Goal: Transaction & Acquisition: Purchase product/service

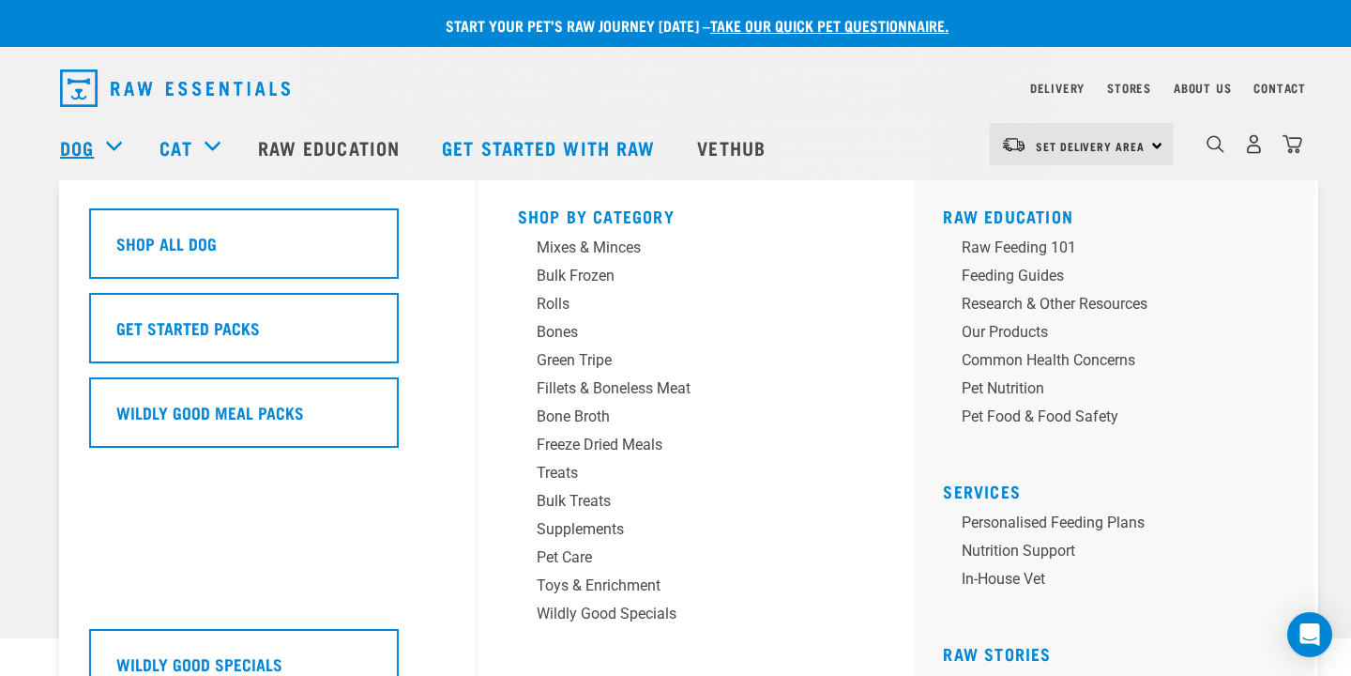
click at [84, 141] on link "Dog" at bounding box center [77, 147] width 34 height 28
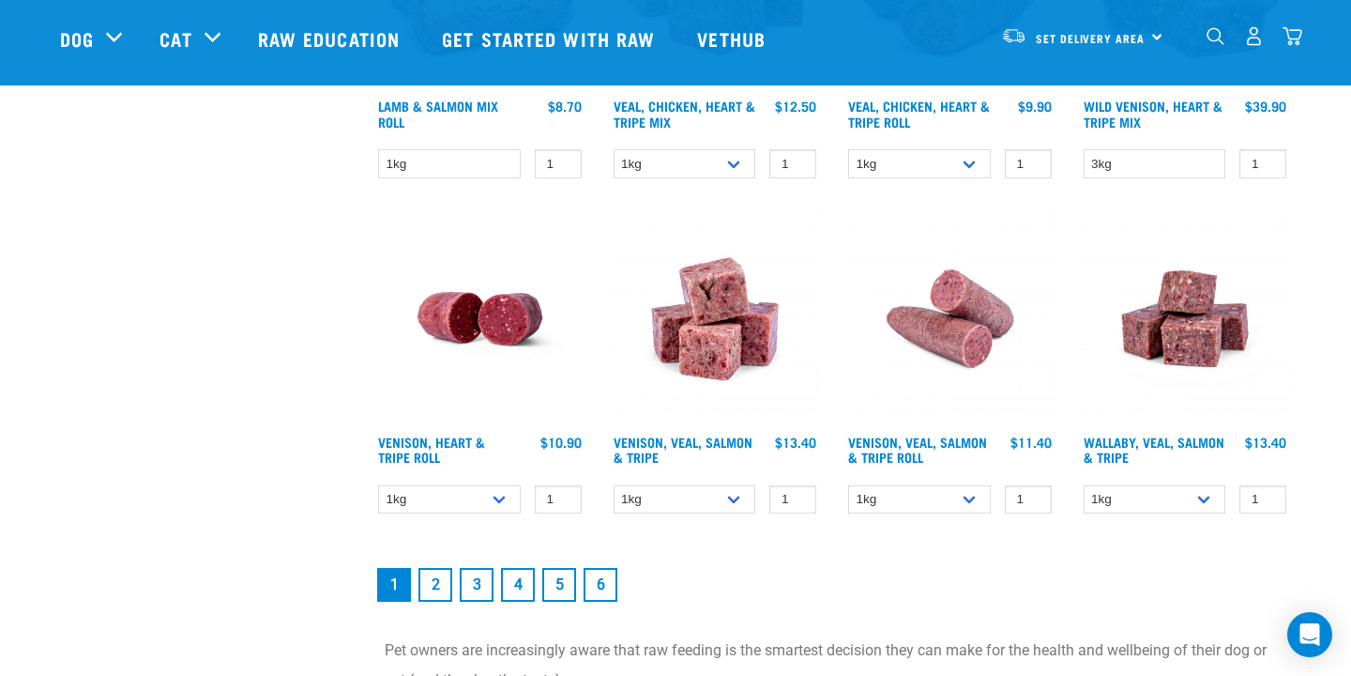
scroll to position [2553, 0]
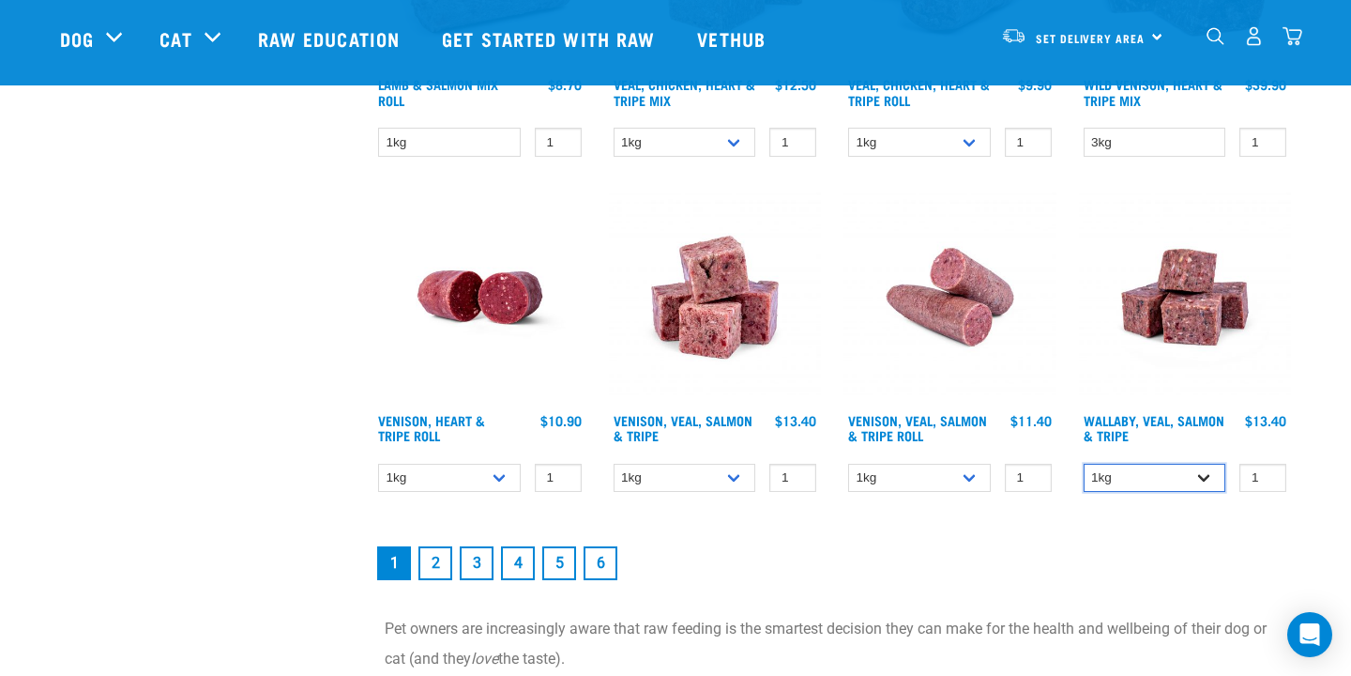
click at [1212, 480] on select "1kg 3kg Bulk (18kg)" at bounding box center [1155, 478] width 143 height 29
select select "278010"
click at [1084, 464] on select "1kg 3kg Bulk (18kg)" at bounding box center [1155, 478] width 143 height 29
click at [1269, 475] on input "2" at bounding box center [1263, 478] width 47 height 29
click at [1272, 479] on input "-5" at bounding box center [1263, 478] width 47 height 29
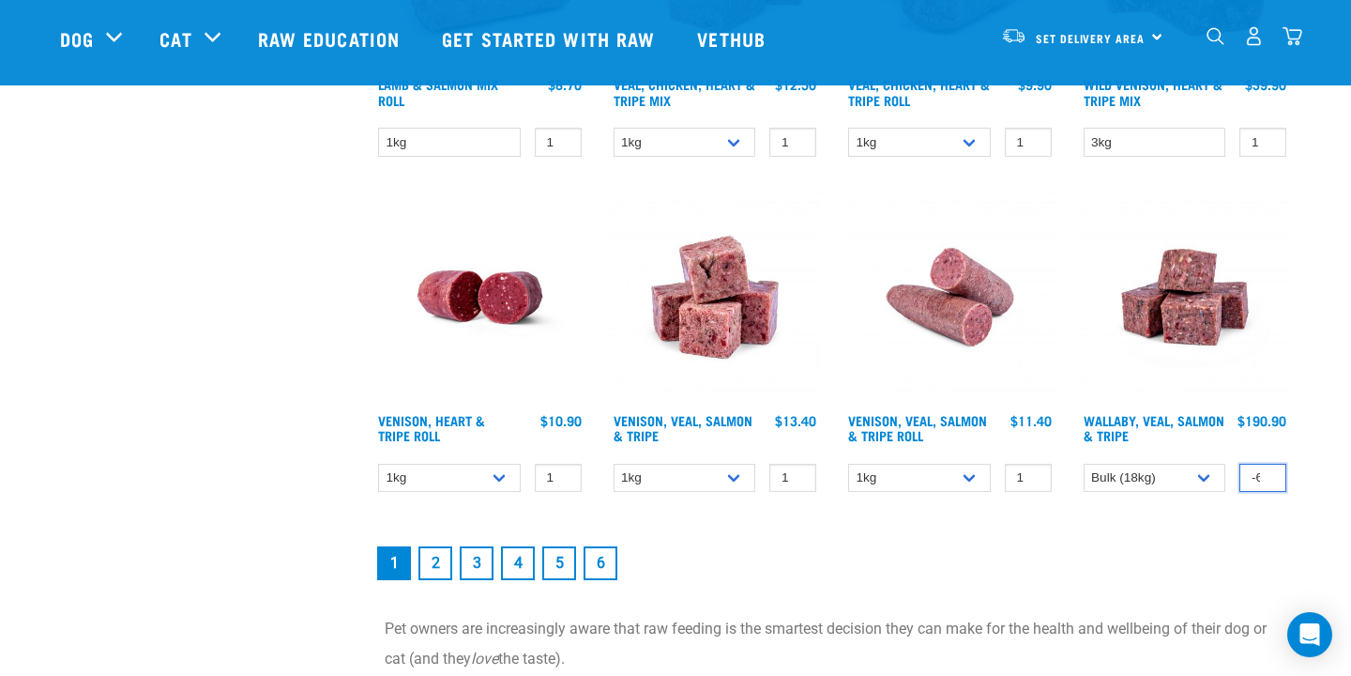
click at [1272, 479] on input "-6" at bounding box center [1263, 478] width 47 height 29
click at [1272, 479] on input "-7" at bounding box center [1263, 478] width 47 height 29
type input "-23"
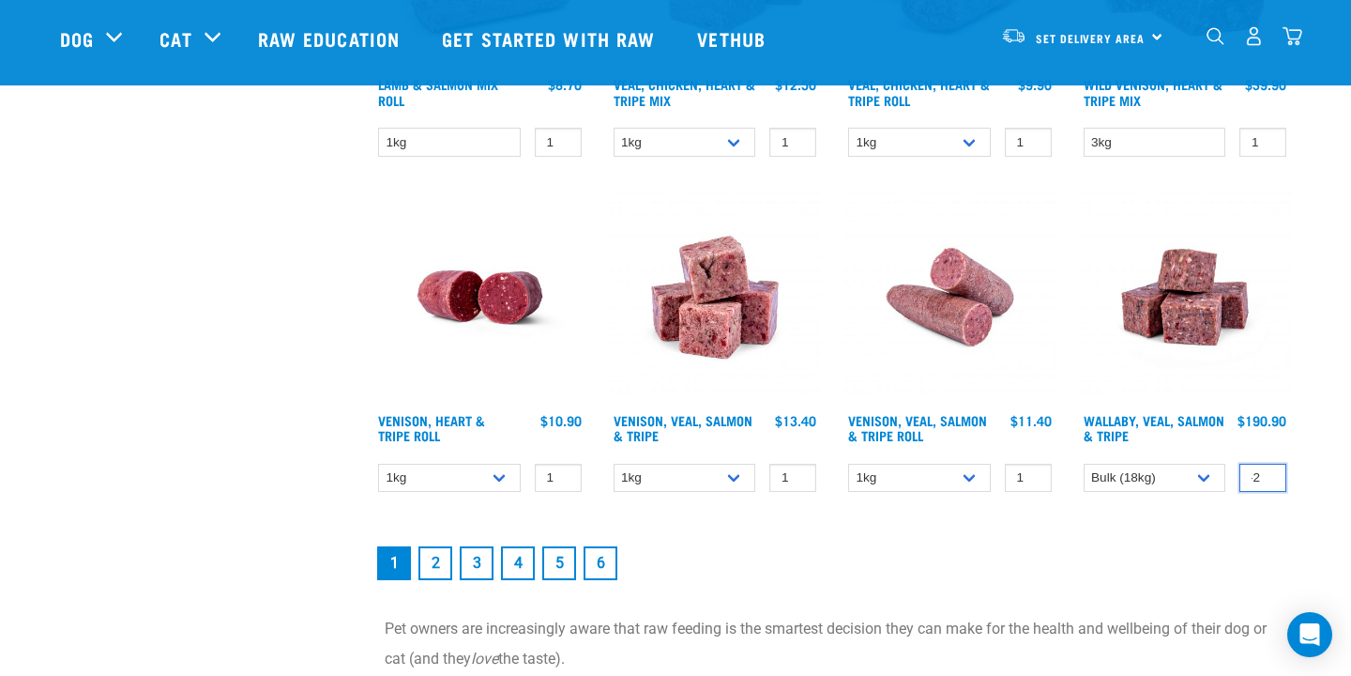
click at [1268, 481] on input "-23" at bounding box center [1263, 478] width 47 height 29
click at [1150, 570] on nav "1 2 3 4 5 6" at bounding box center [832, 562] width 918 height 41
click at [1227, 565] on nav "1 2 3 4 5 6" at bounding box center [832, 562] width 918 height 41
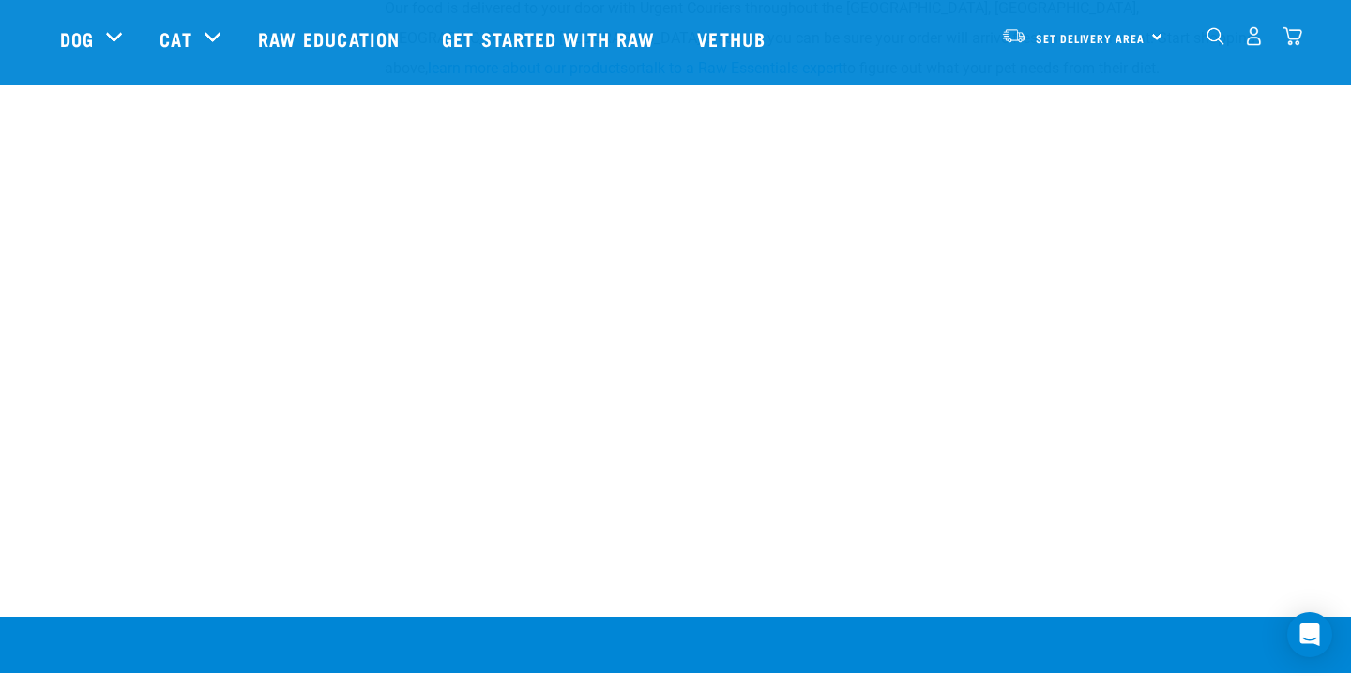
scroll to position [3566, 0]
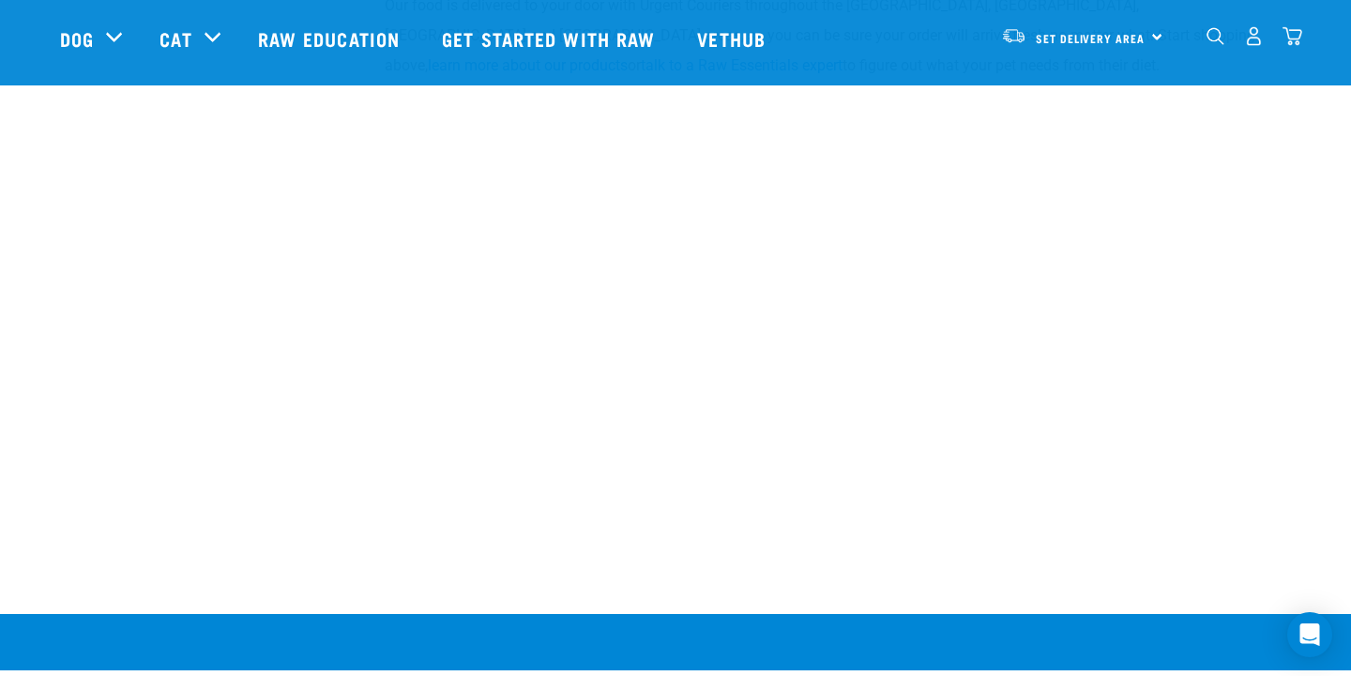
click at [1157, 38] on div "Set Delivery Area North Island South Island" at bounding box center [1082, 36] width 184 height 42
click at [1093, 85] on link "[GEOGRAPHIC_DATA]" at bounding box center [1080, 89] width 180 height 41
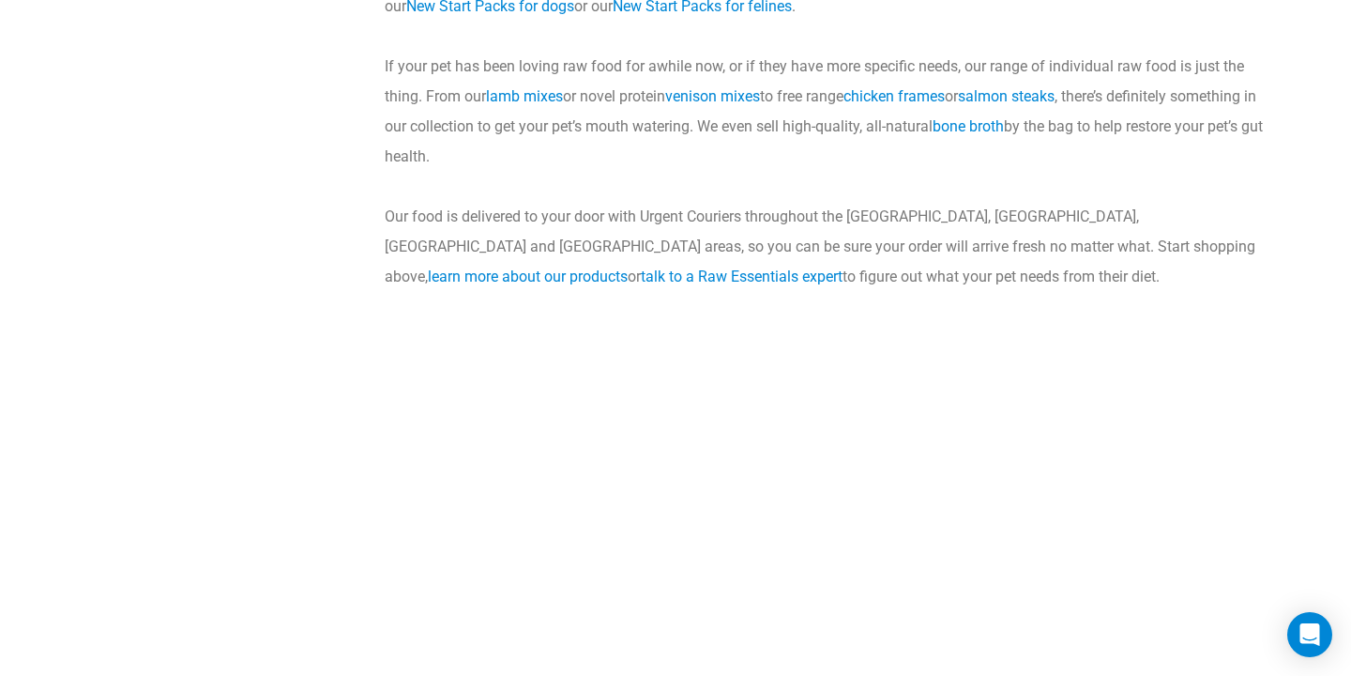
click at [1273, 297] on td "Pet owners are increasingly aware that raw feeding is the smartest decision the…" at bounding box center [832, 51] width 918 height 495
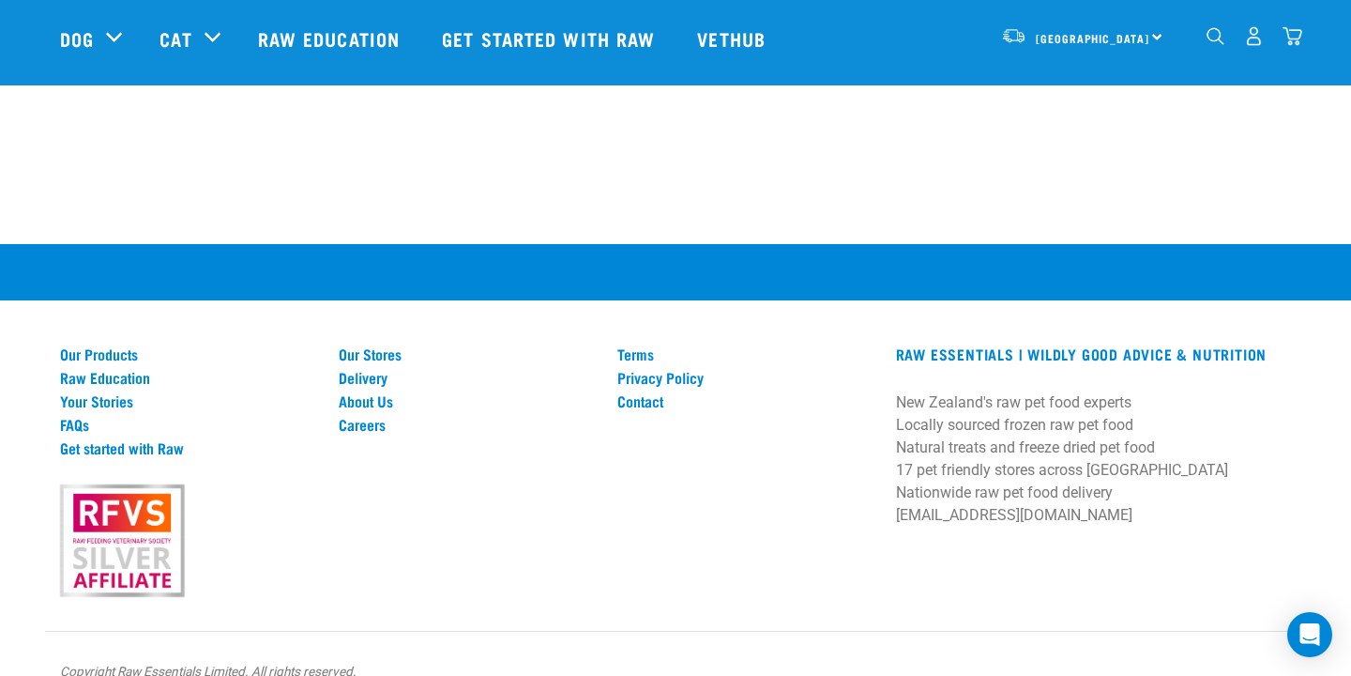
scroll to position [4176, 0]
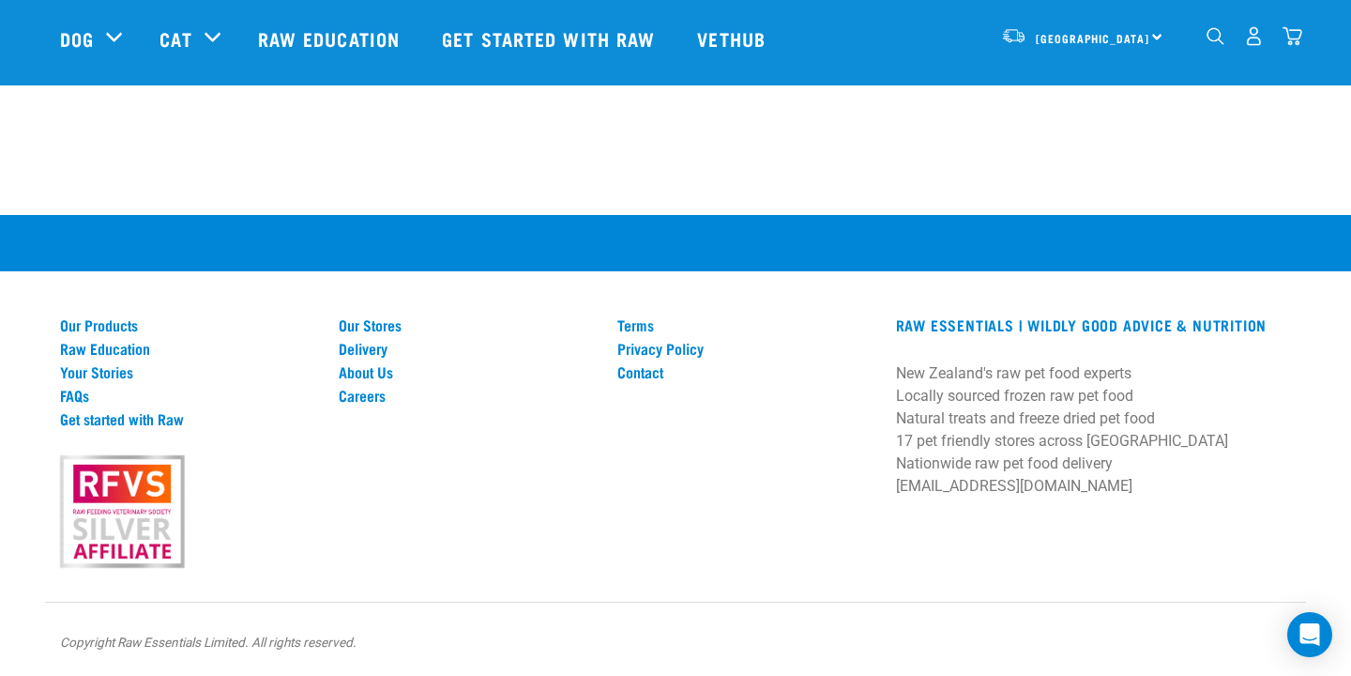
click at [1294, 33] on img "dropdown navigation" at bounding box center [1293, 36] width 20 height 20
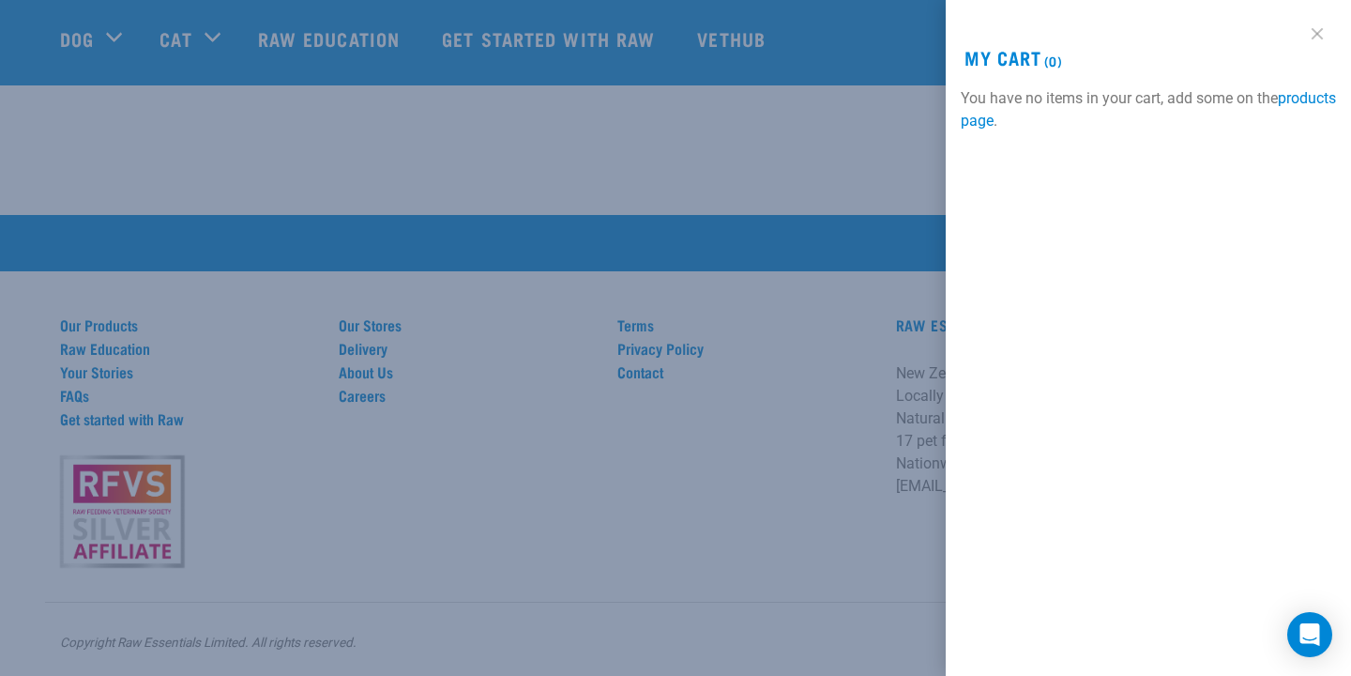
click at [1316, 30] on link at bounding box center [1318, 34] width 30 height 30
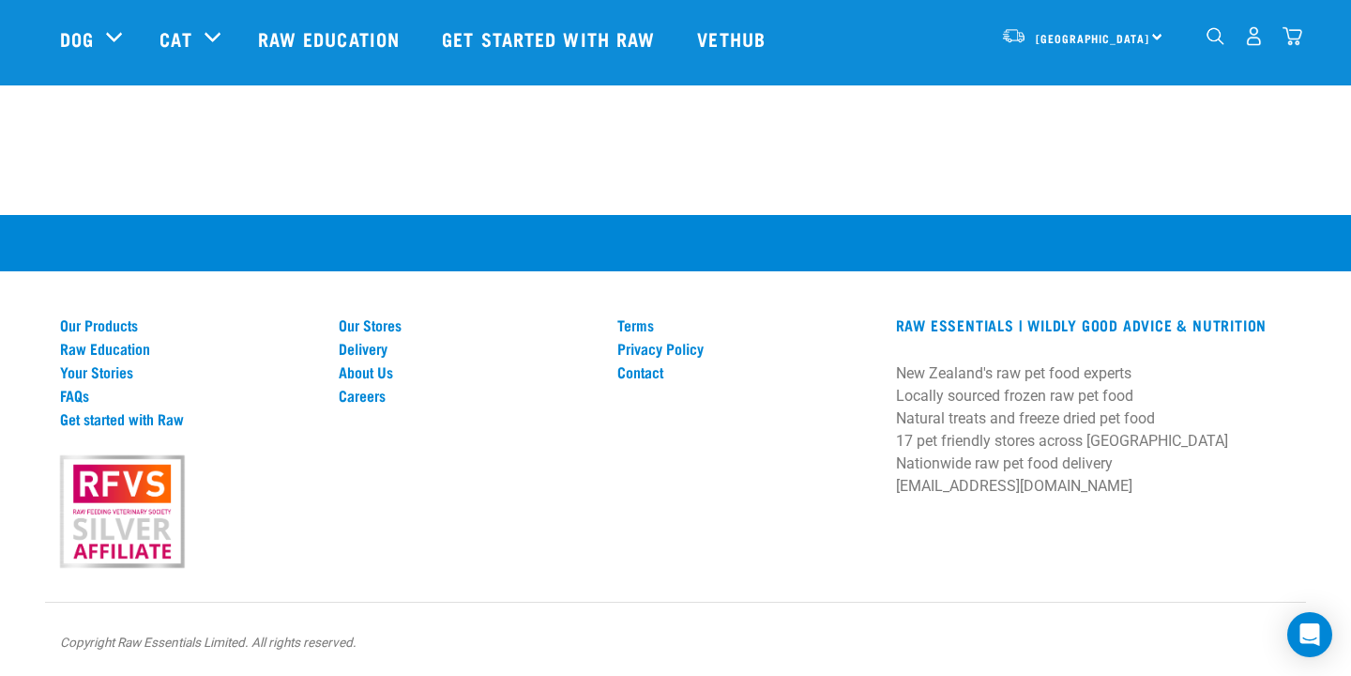
click at [1173, 401] on p "New Zealand's raw pet food experts Locally sourced frozen raw pet food Natural …" at bounding box center [1093, 429] width 395 height 135
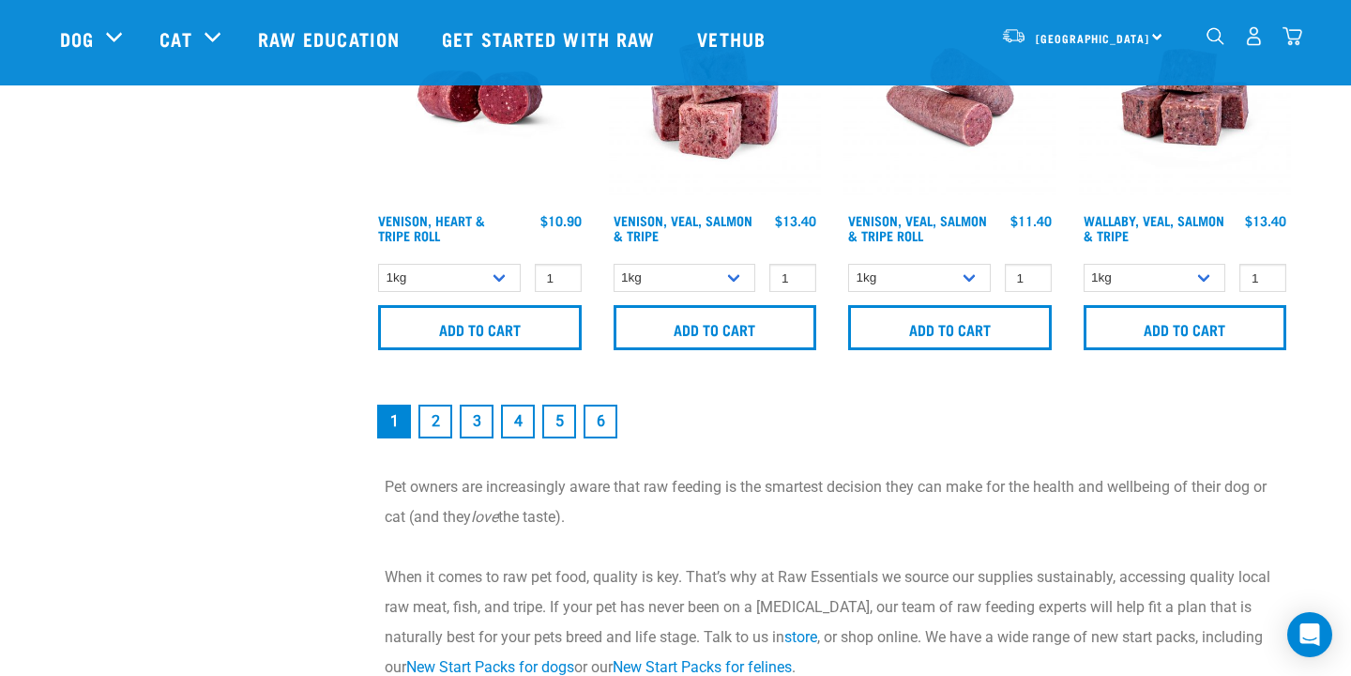
scroll to position [2862, 0]
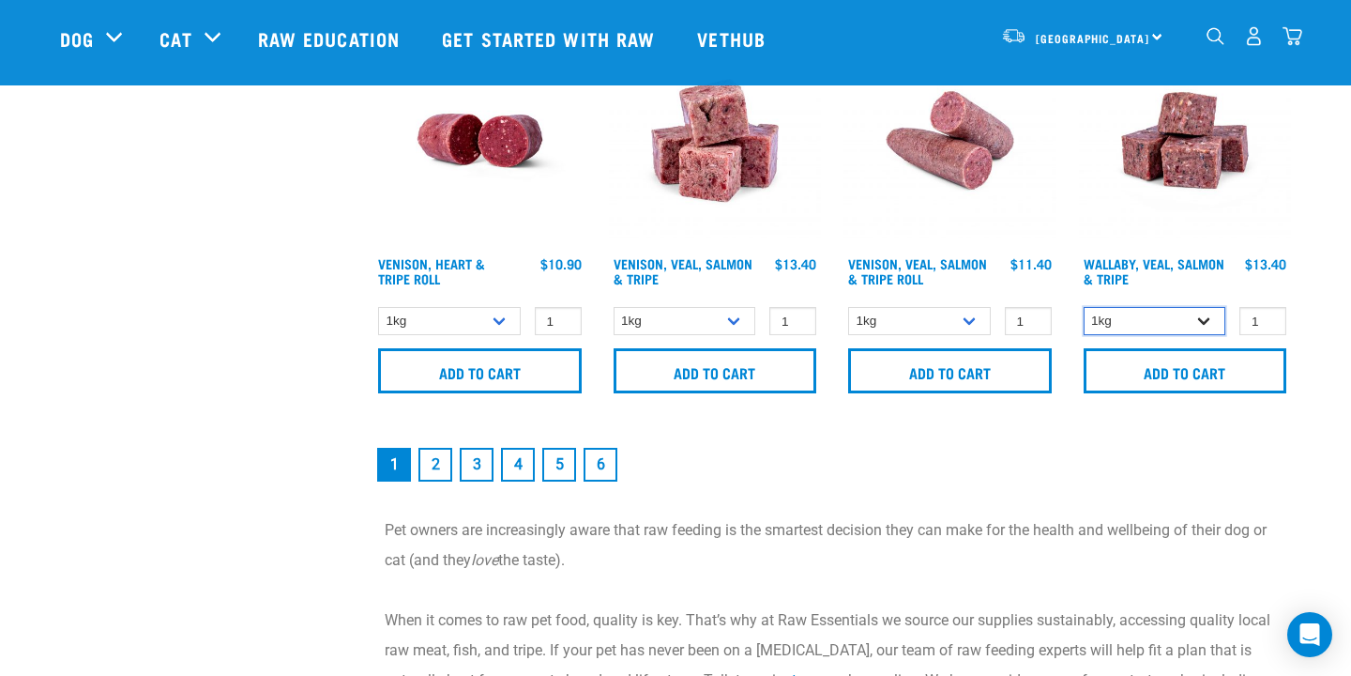
click at [1207, 318] on select "1kg 3kg Bulk (18kg)" at bounding box center [1155, 321] width 143 height 29
select select "278010"
click at [1084, 307] on select "1kg 3kg Bulk (18kg)" at bounding box center [1155, 321] width 143 height 29
click at [1269, 315] on input "2" at bounding box center [1263, 321] width 47 height 29
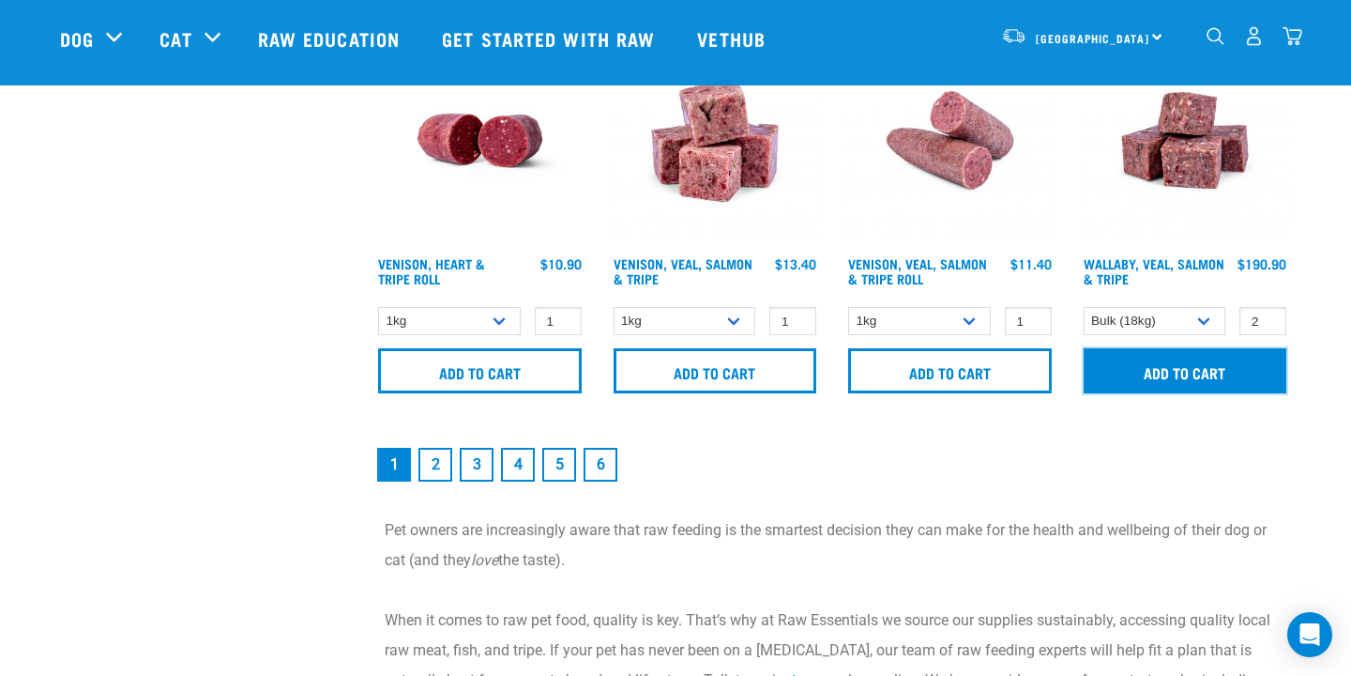
click at [1204, 363] on input "Add to cart" at bounding box center [1186, 370] width 204 height 45
click at [1223, 371] on input "Add to cart" at bounding box center [1186, 370] width 204 height 45
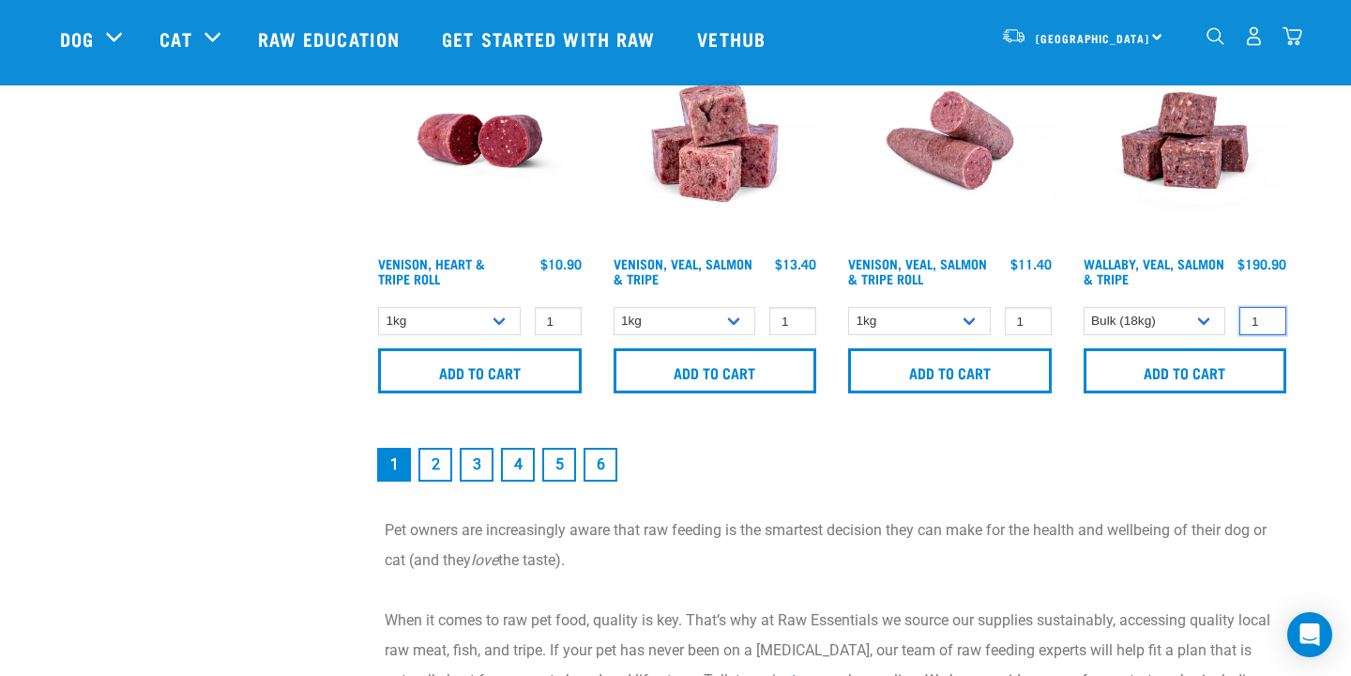
type input "1"
click at [1267, 323] on input "1" at bounding box center [1263, 321] width 47 height 29
click at [739, 320] on select "1kg 3kg Bulk (18kg)" at bounding box center [685, 321] width 143 height 29
select select "327935"
click at [614, 307] on select "1kg 3kg Bulk (18kg)" at bounding box center [685, 321] width 143 height 29
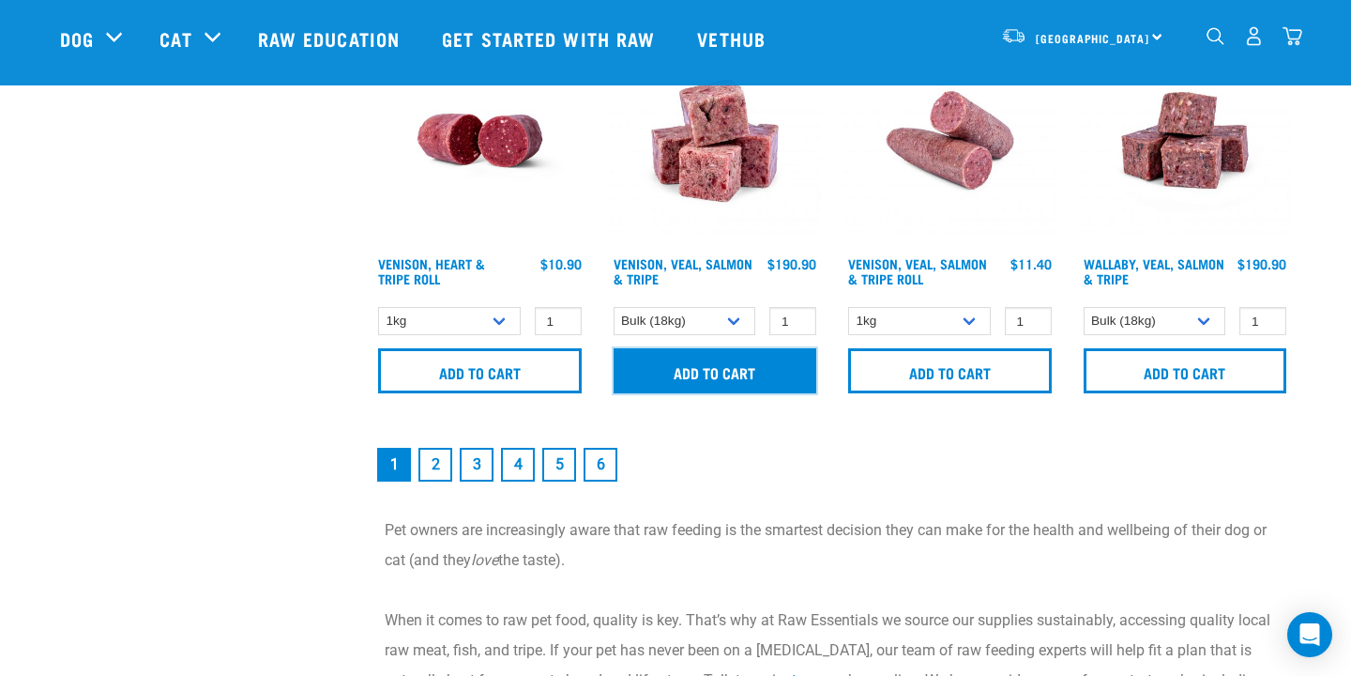
click at [769, 371] on input "Add to cart" at bounding box center [716, 370] width 204 height 45
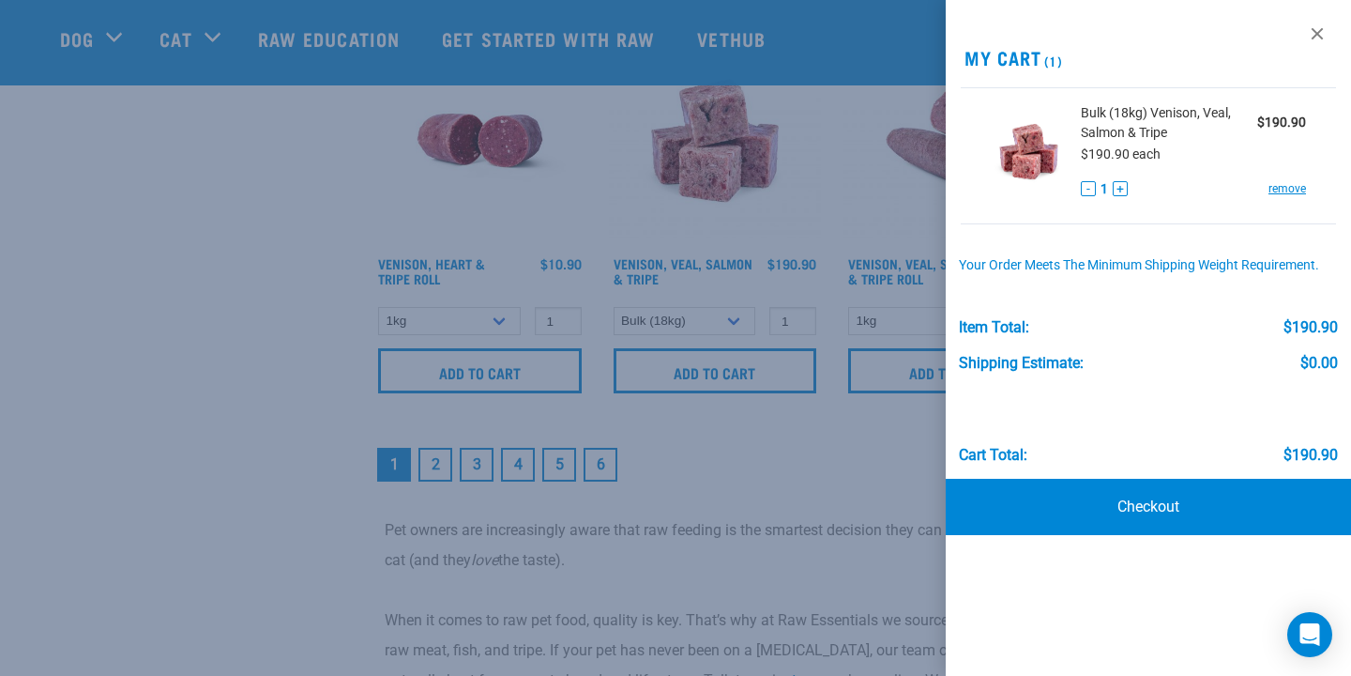
click at [806, 443] on div at bounding box center [675, 338] width 1351 height 676
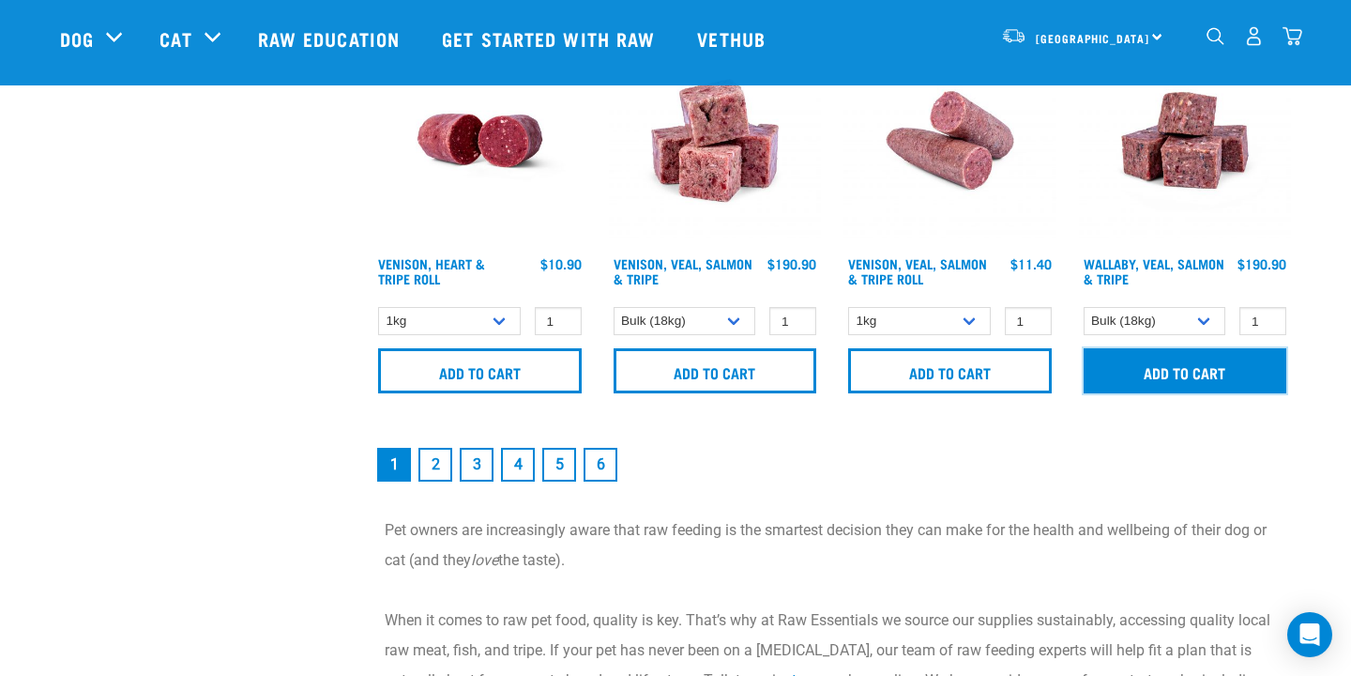
click at [1171, 366] on input "Add to cart" at bounding box center [1186, 370] width 204 height 45
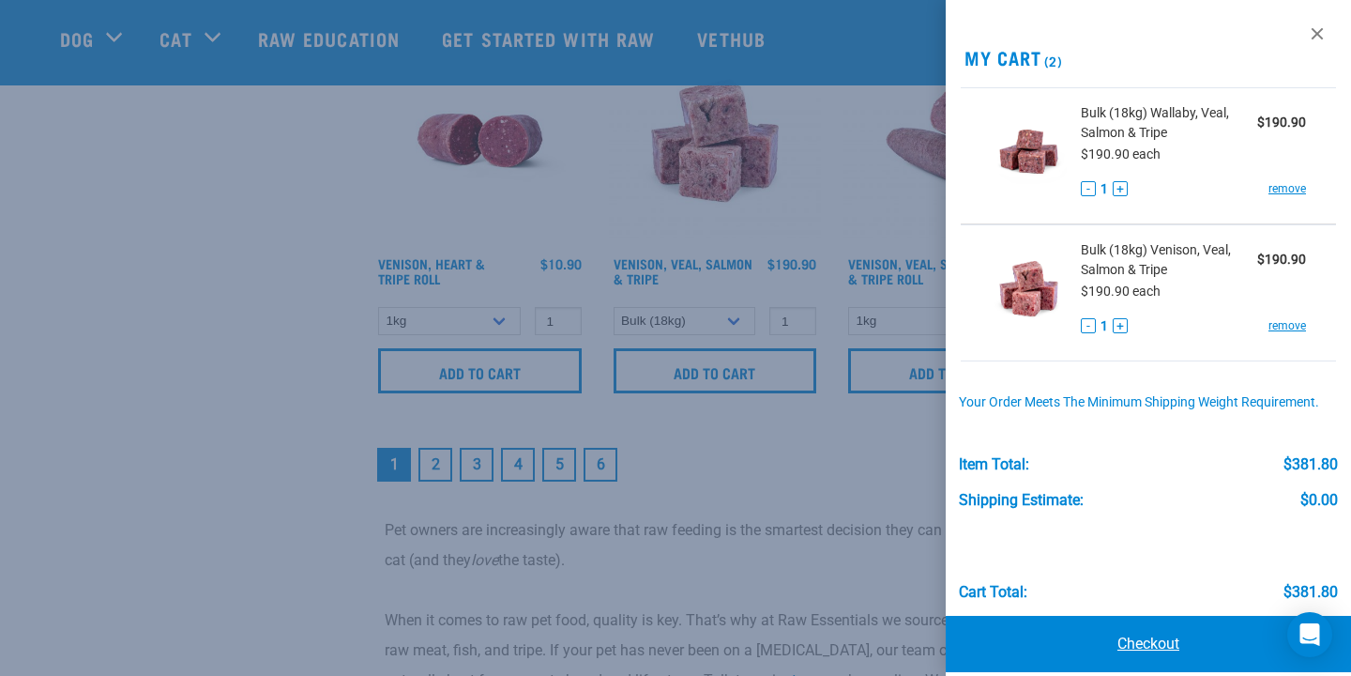
click at [1143, 643] on link "Checkout" at bounding box center [1148, 644] width 405 height 56
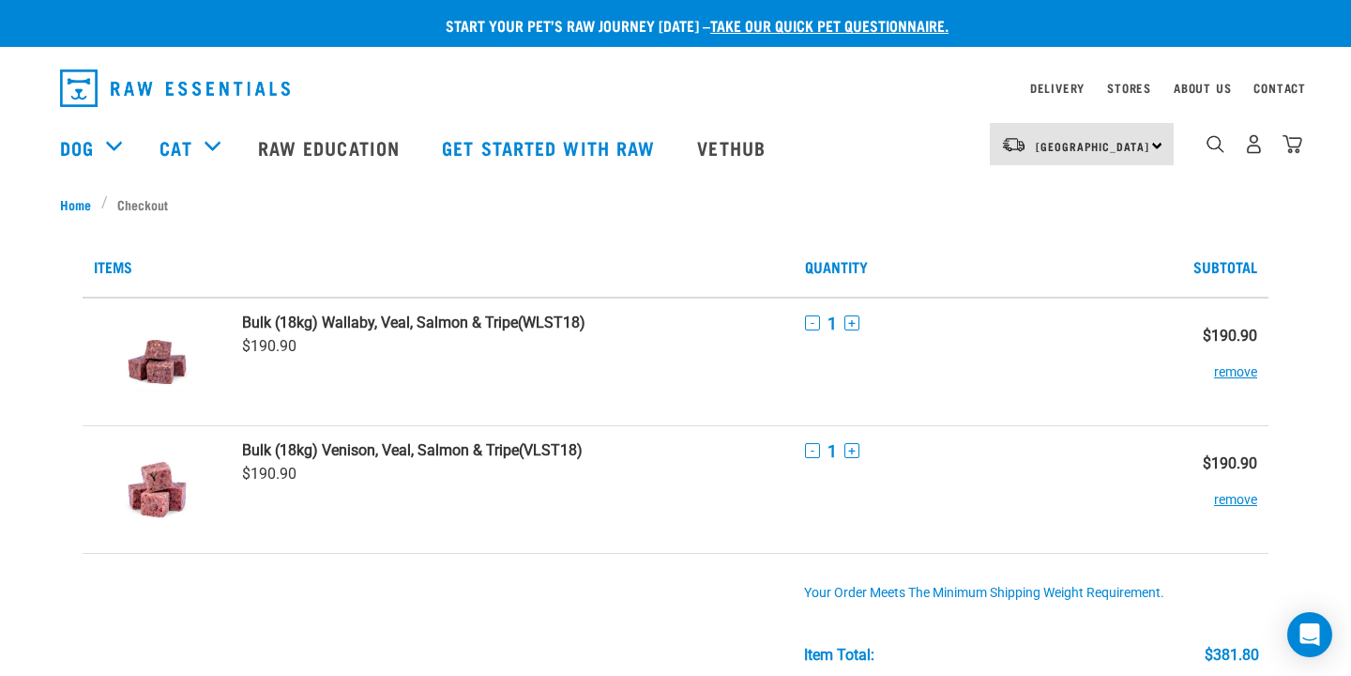
click at [1114, 622] on td "Your order meets the minimum shipping weight requirement. Item Total: $381.80 S…" at bounding box center [1031, 678] width 475 height 251
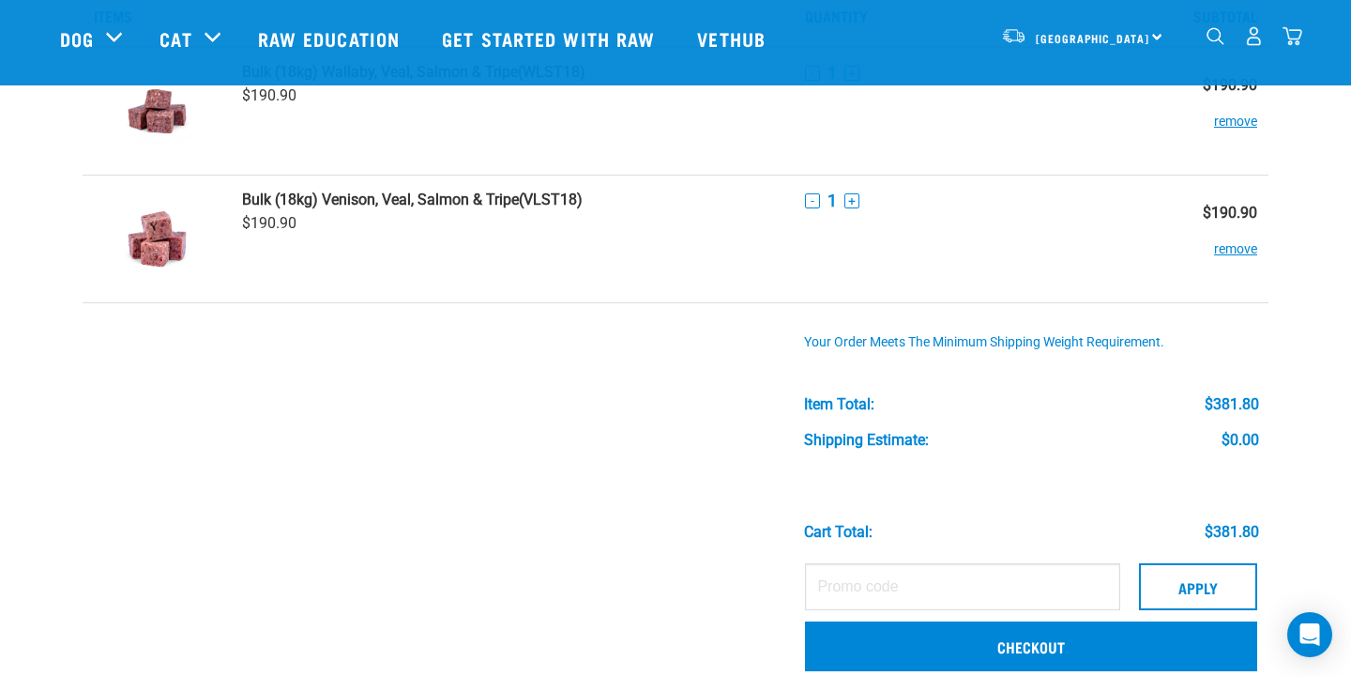
scroll to position [150, 0]
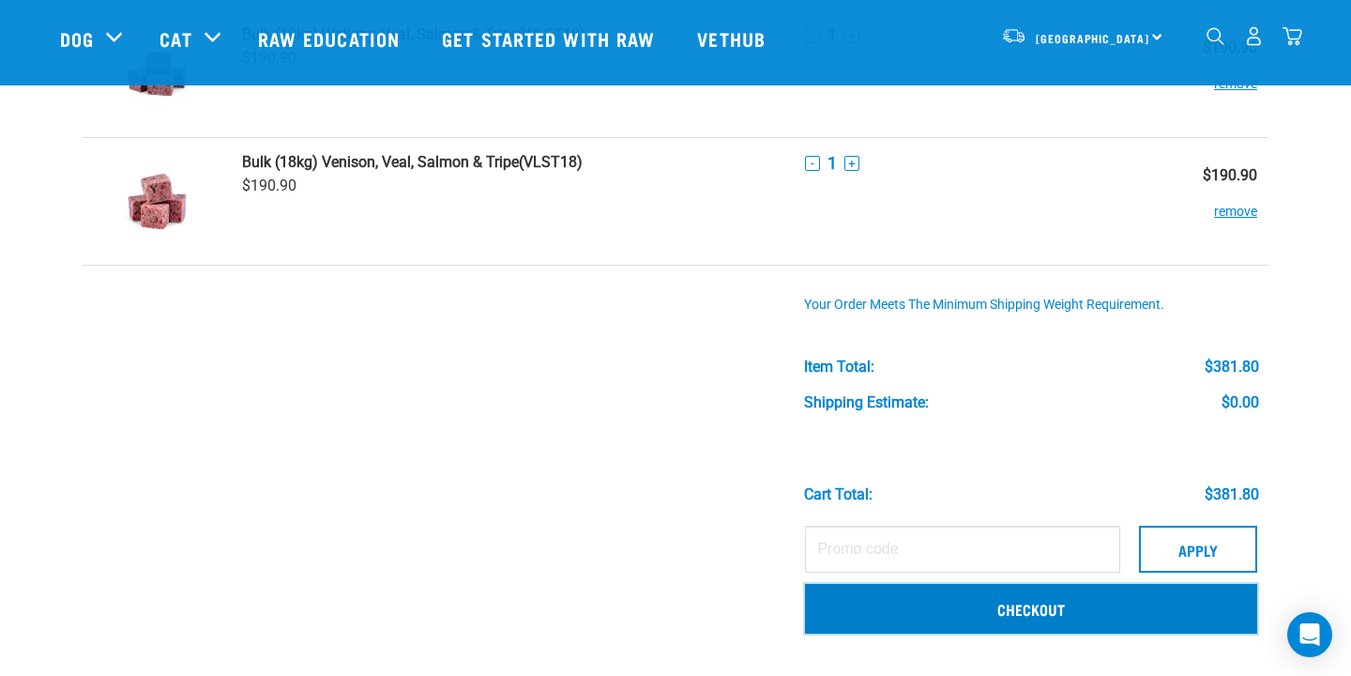
click at [1071, 603] on link "Checkout" at bounding box center [1031, 608] width 452 height 49
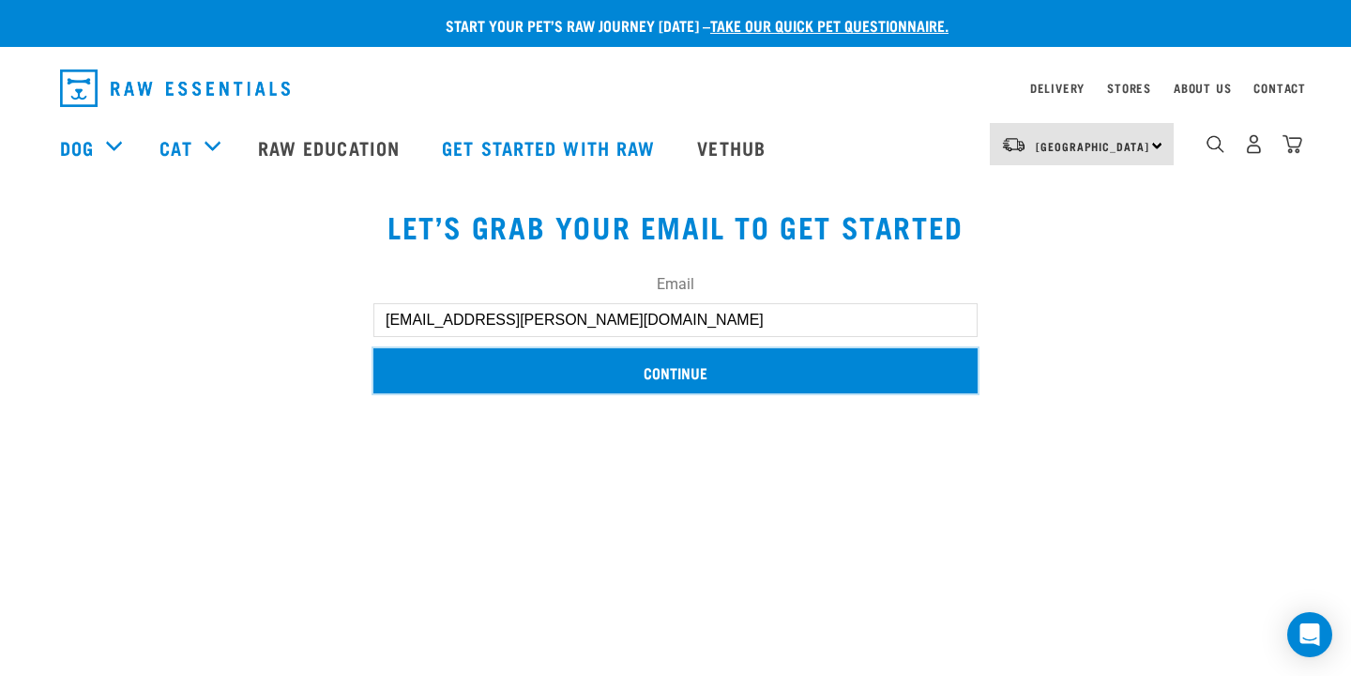
click at [610, 372] on input "Continue" at bounding box center [675, 370] width 604 height 45
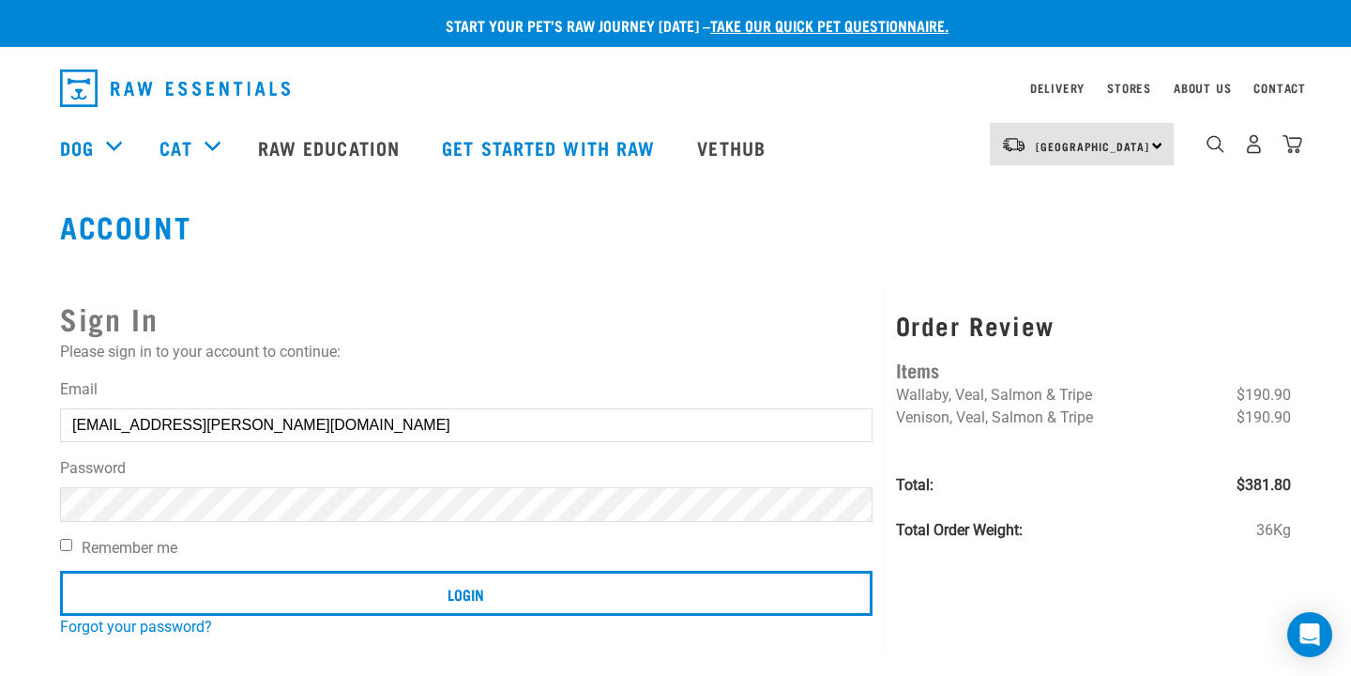
click at [65, 541] on input "Remember me" at bounding box center [66, 545] width 12 height 12
checkbox input "true"
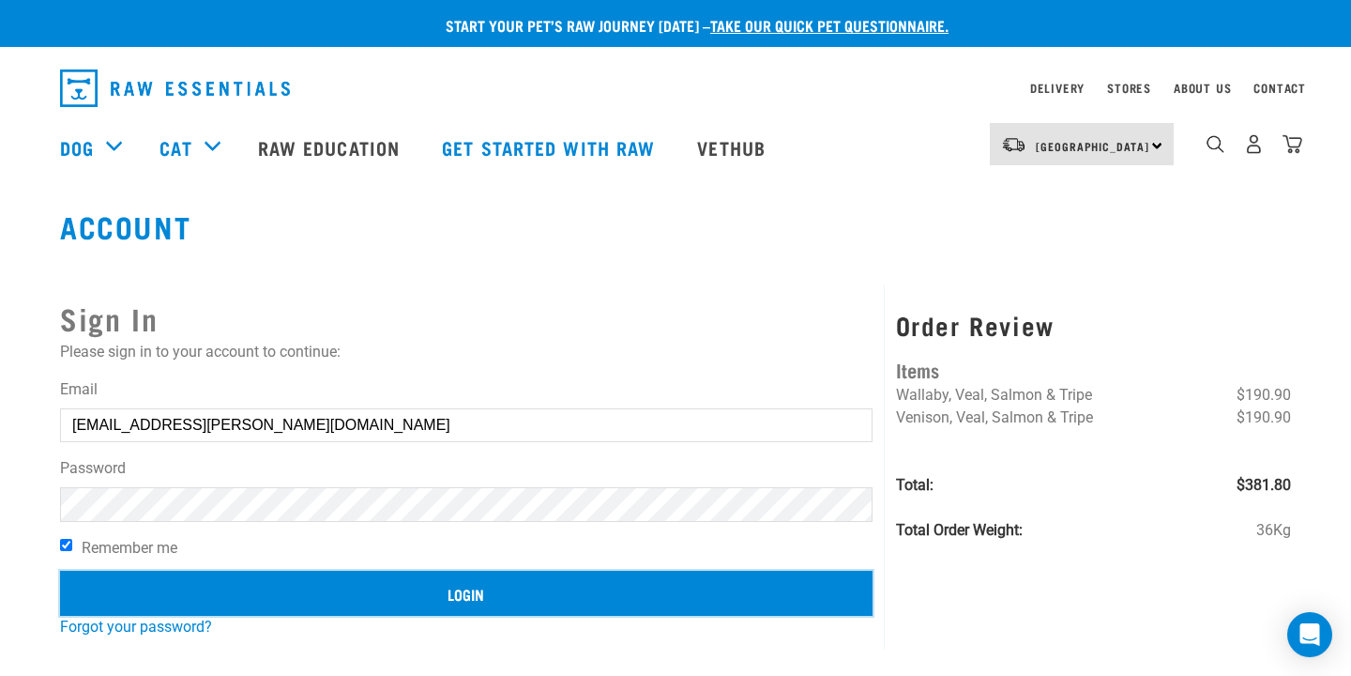
click at [424, 592] on input "Login" at bounding box center [466, 593] width 813 height 45
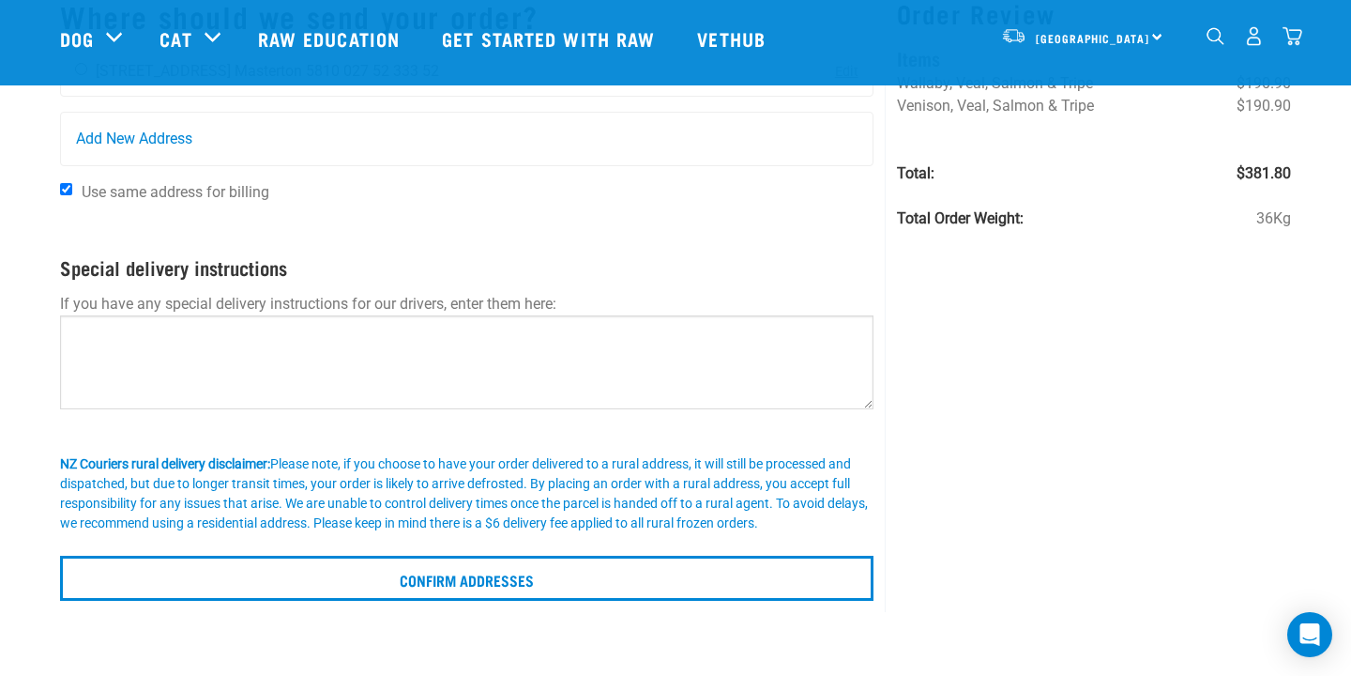
scroll to position [150, 0]
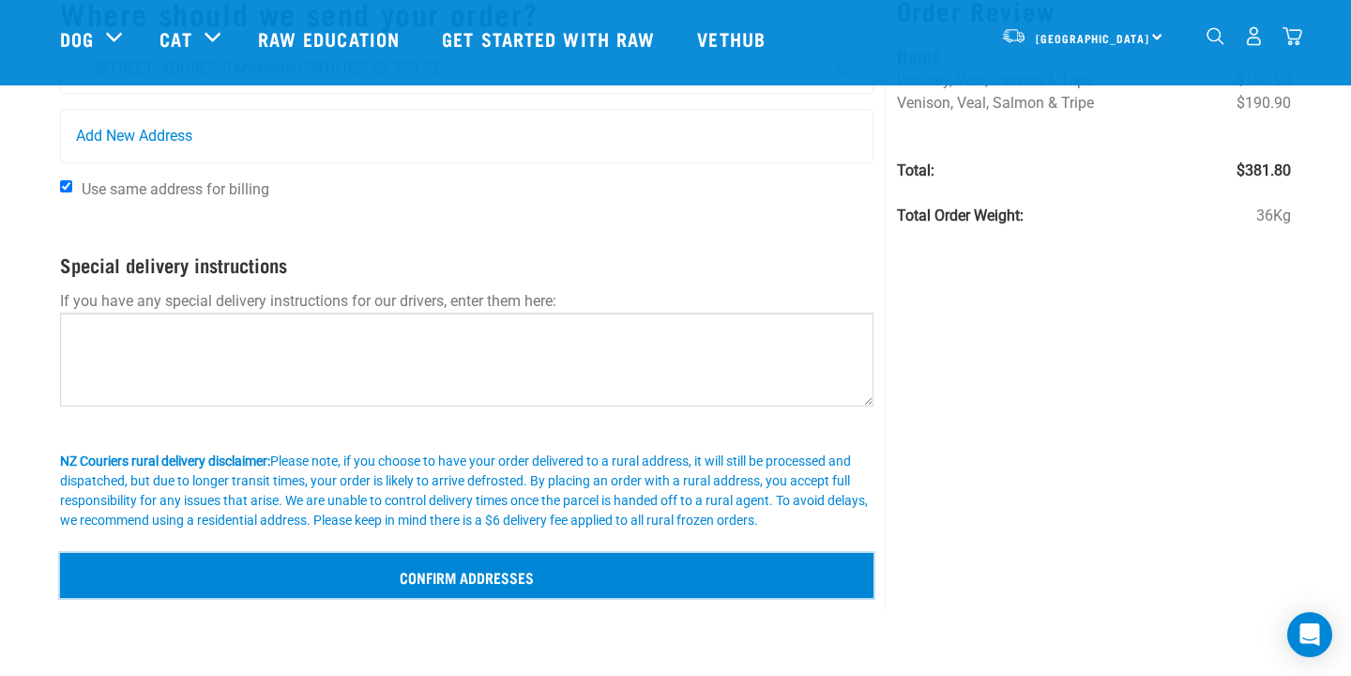
click at [707, 572] on input "Confirm addresses" at bounding box center [467, 575] width 814 height 45
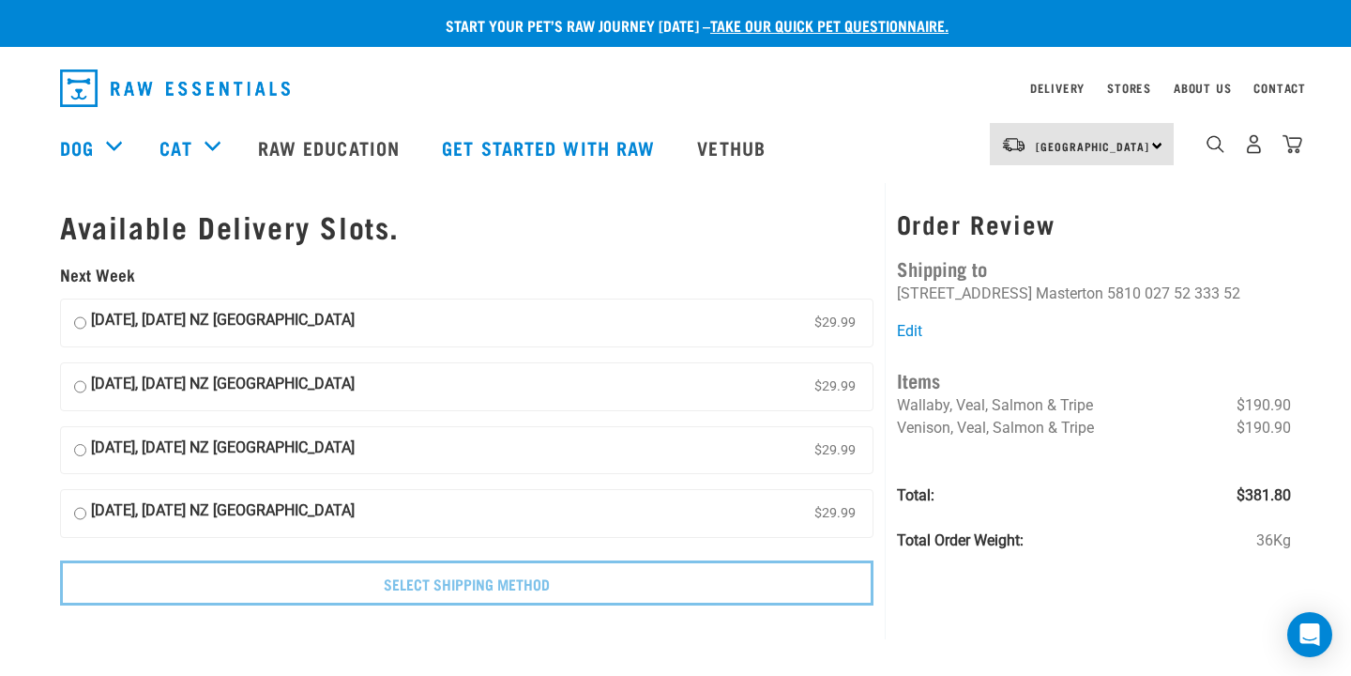
click at [79, 325] on input "[DATE], [DATE] NZ [GEOGRAPHIC_DATA] $29.99" at bounding box center [80, 323] width 12 height 28
radio input "true"
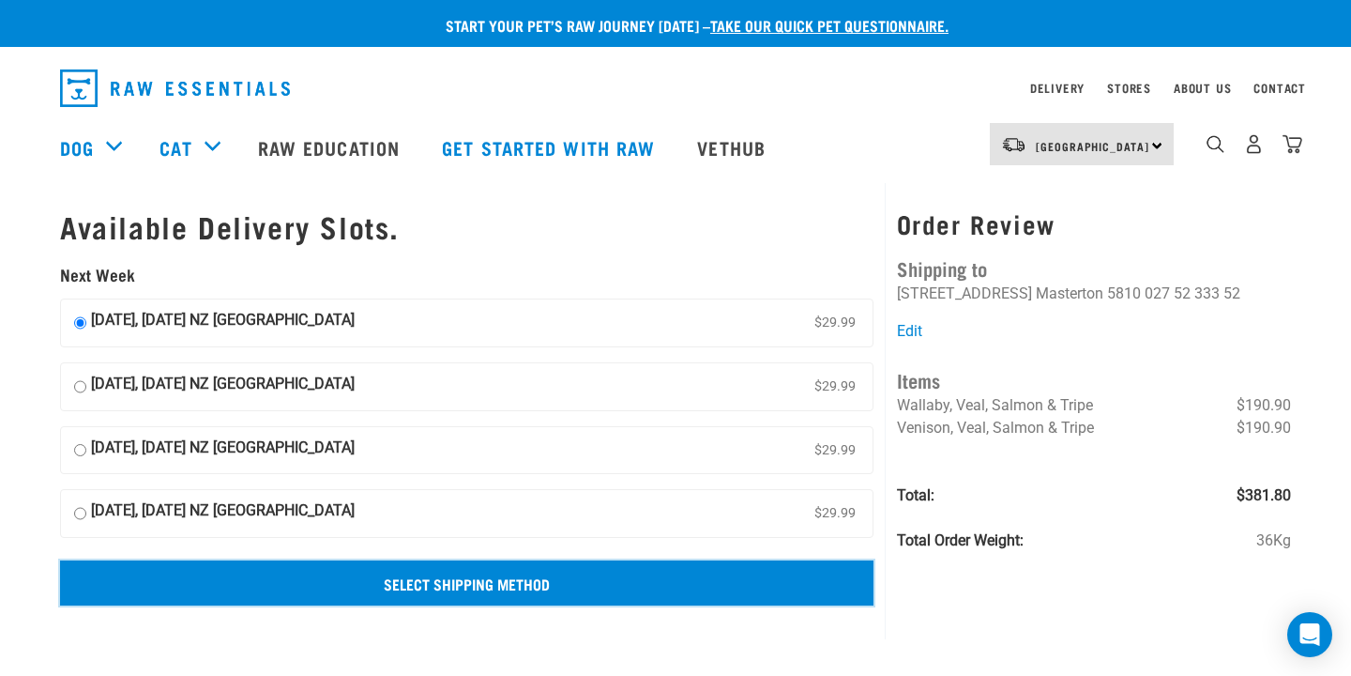
click at [381, 582] on input "Select Shipping Method" at bounding box center [467, 582] width 814 height 45
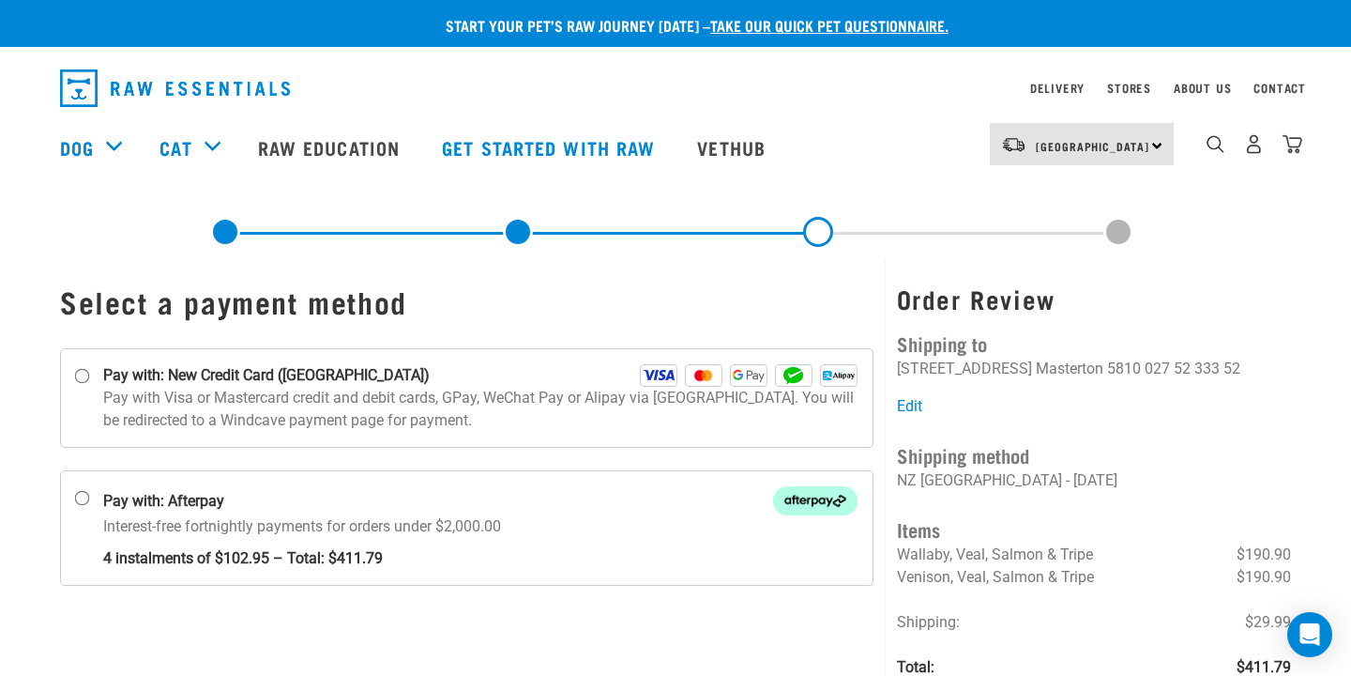
click at [1049, 623] on li "Shipping: $29.99" at bounding box center [1094, 622] width 394 height 23
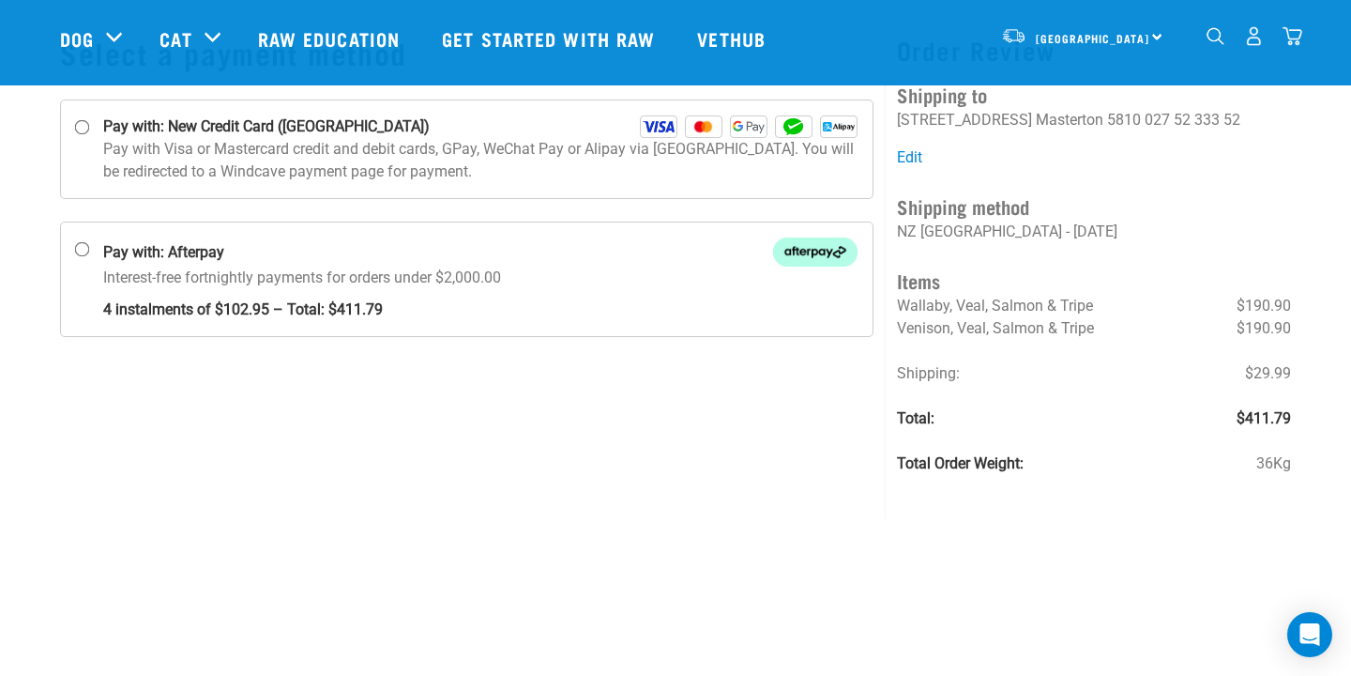
scroll to position [113, 0]
click at [84, 124] on input "Pay with: New Credit Card (Windcave)" at bounding box center [82, 125] width 15 height 15
radio input "true"
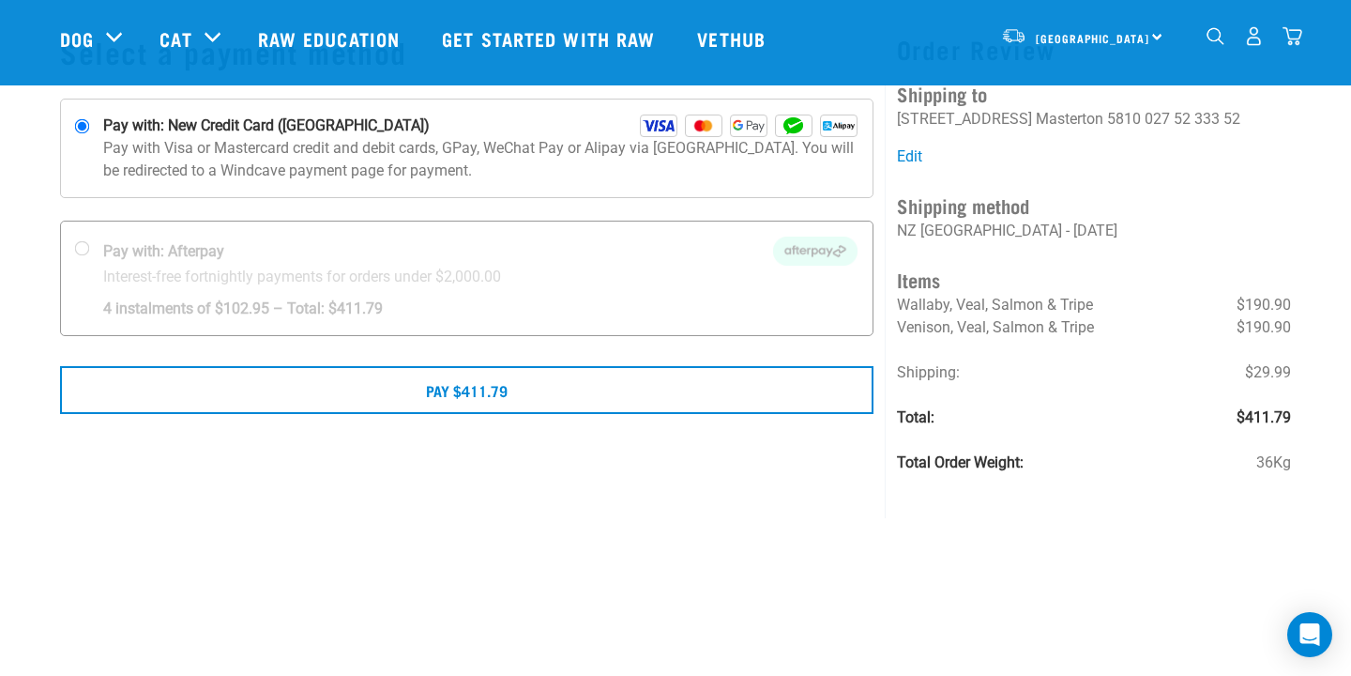
scroll to position [113, 0]
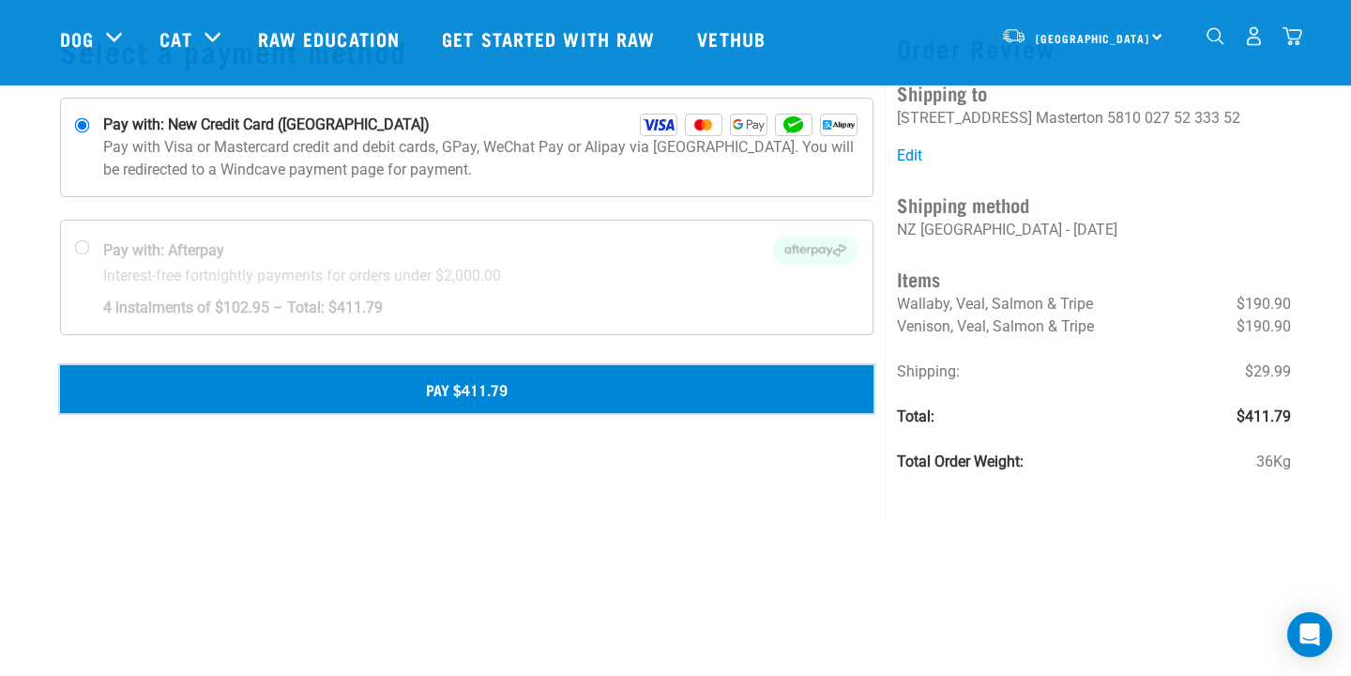
click at [462, 381] on button "Pay $411.79" at bounding box center [467, 388] width 814 height 47
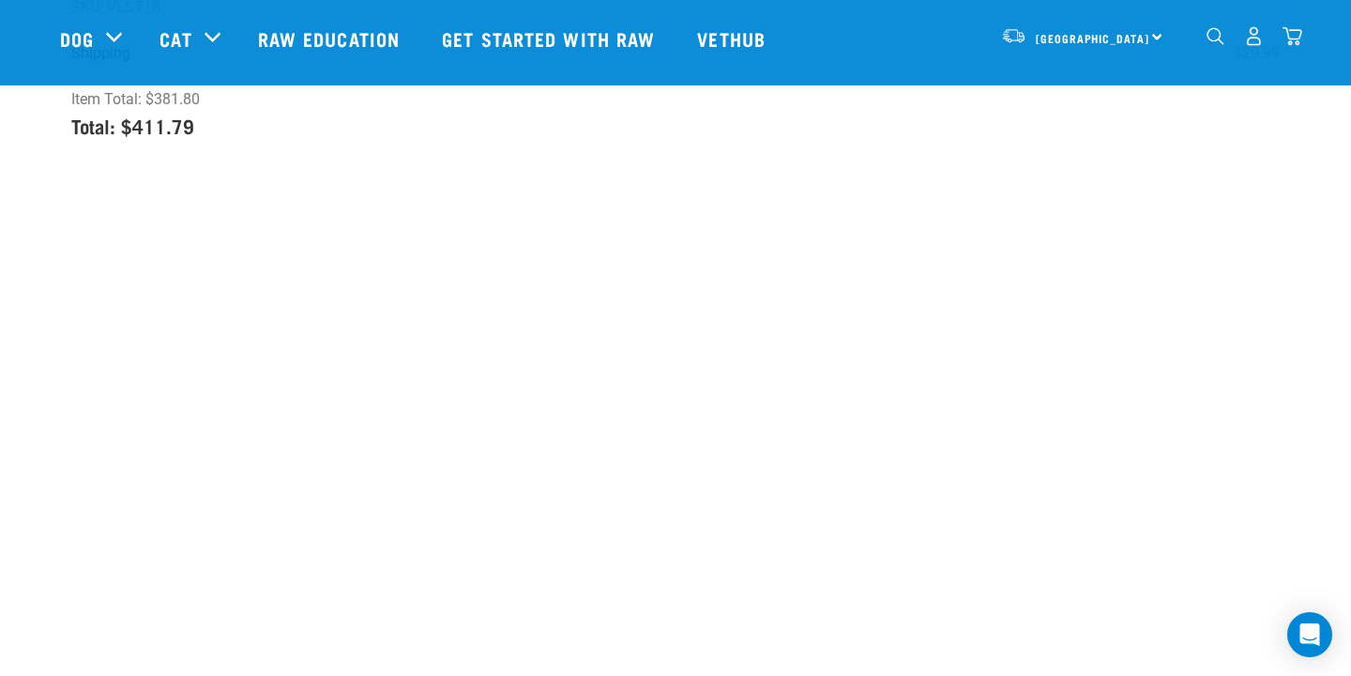
scroll to position [601, 0]
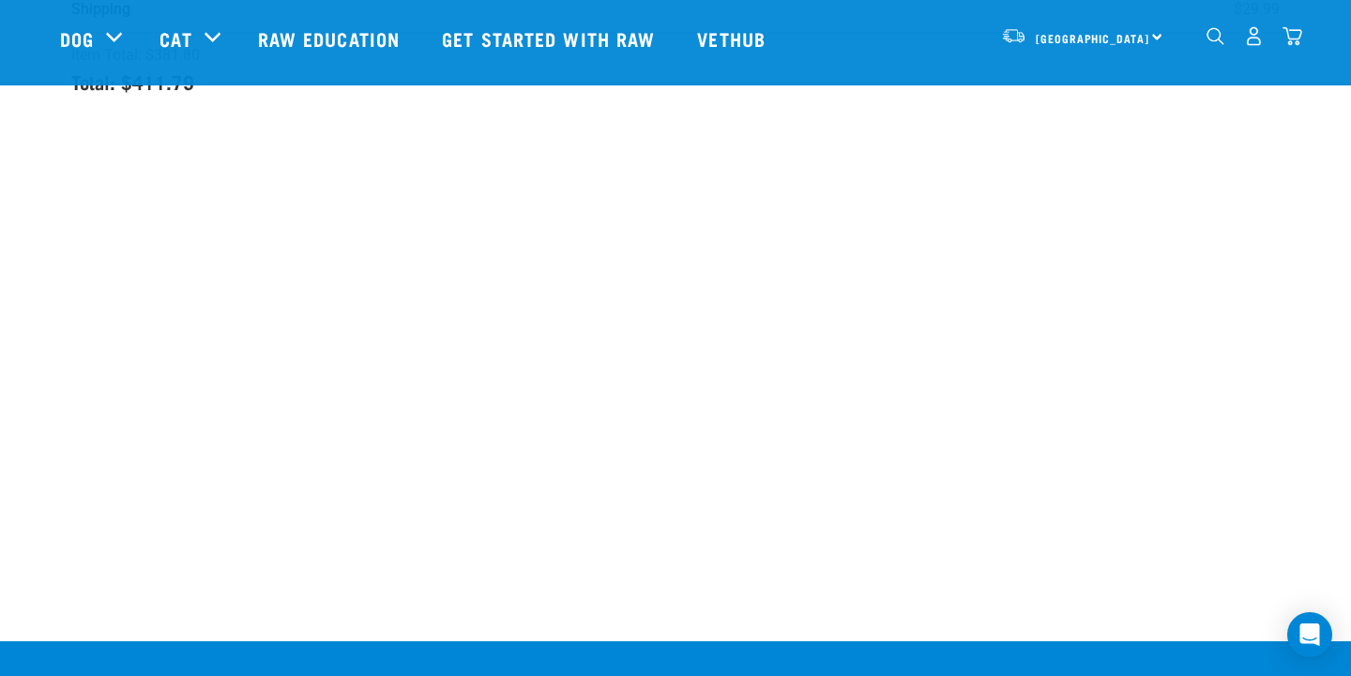
click at [1256, 40] on img "dropdown navigation" at bounding box center [1254, 36] width 20 height 20
click at [1254, 41] on img "dropdown navigation" at bounding box center [1254, 36] width 20 height 20
